Goal: Transaction & Acquisition: Purchase product/service

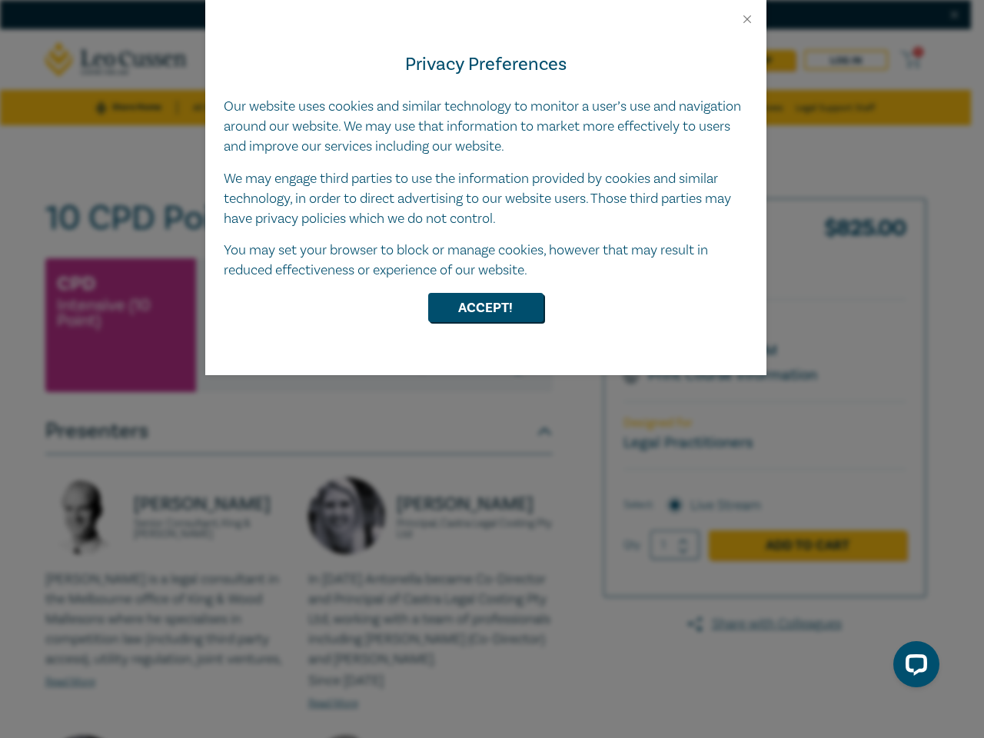
click at [492, 369] on div "Privacy Preferences Our website uses cookies and similar technology to monitor …" at bounding box center [485, 200] width 561 height 349
click at [747, 19] on button "Close" at bounding box center [747, 19] width 14 height 14
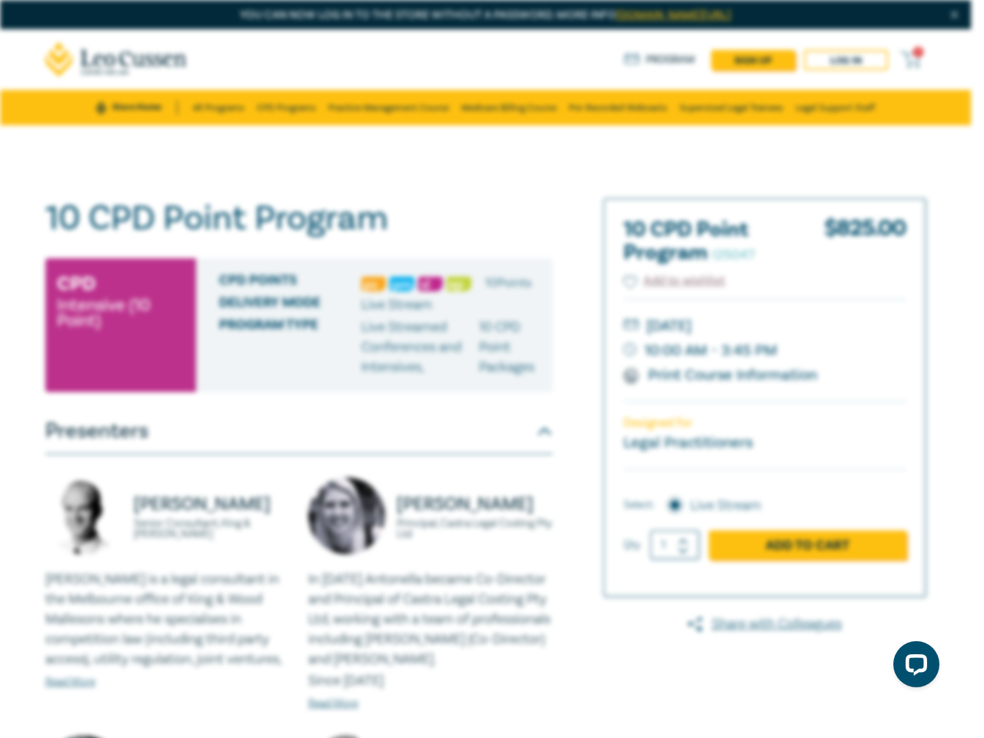
click at [486, 307] on div "Delivery Mode Live Stream" at bounding box center [380, 305] width 322 height 20
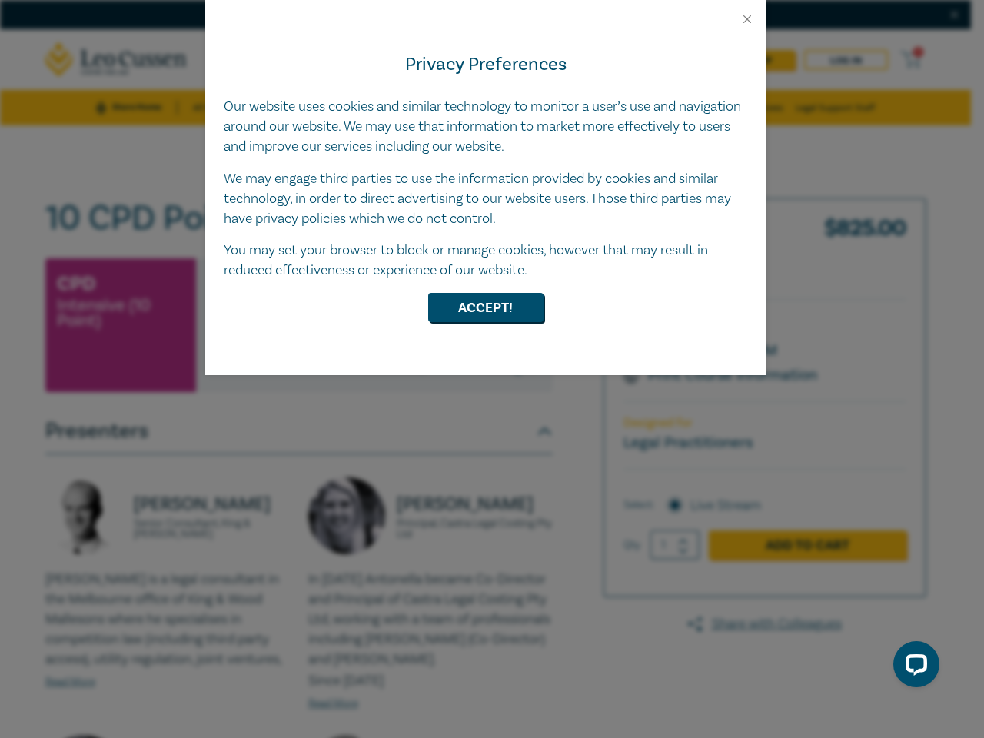
click at [492, 369] on div "Privacy Preferences Our website uses cookies and similar technology to monitor …" at bounding box center [485, 200] width 561 height 349
click at [747, 19] on button "Close" at bounding box center [747, 19] width 14 height 14
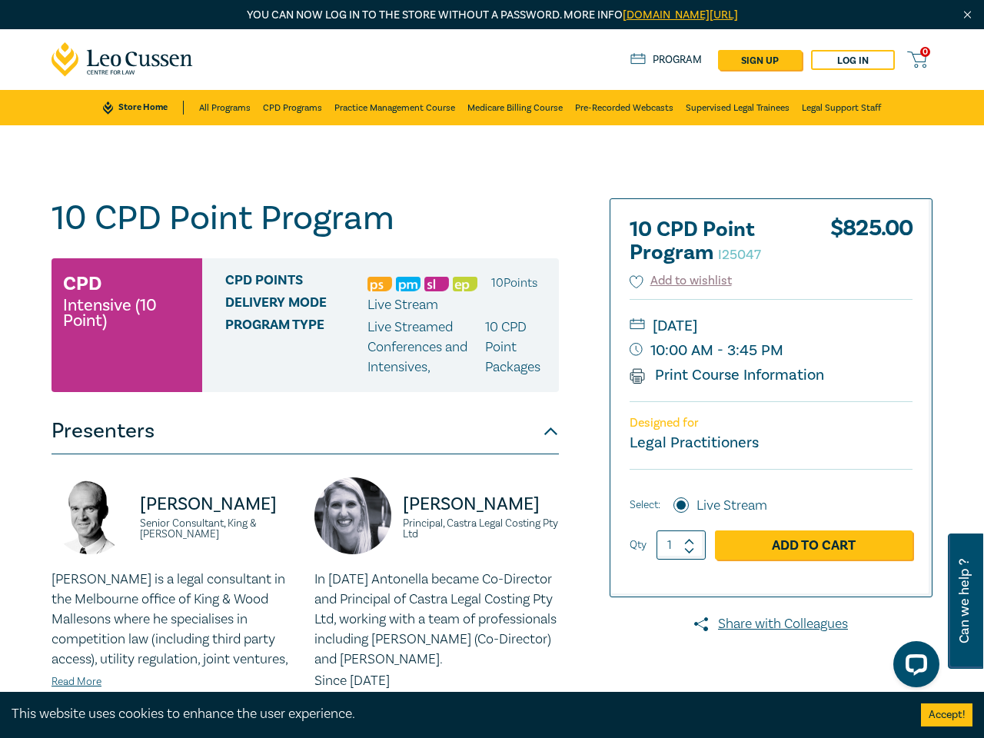
click at [486, 307] on div "Delivery Mode Live Stream" at bounding box center [386, 305] width 322 height 20
